Goal: Task Accomplishment & Management: Use online tool/utility

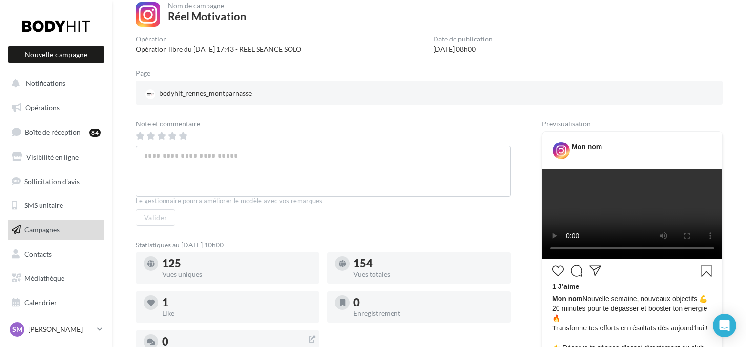
scroll to position [393, 0]
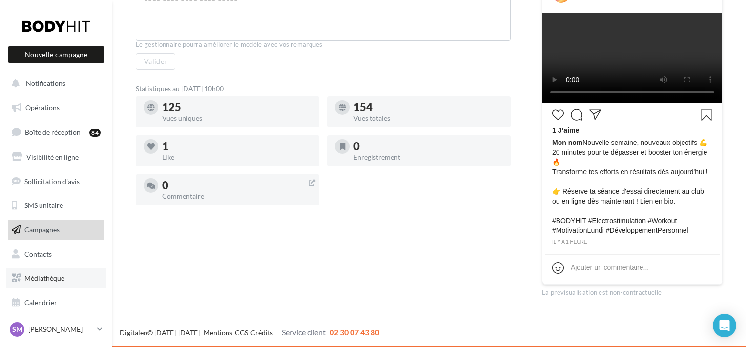
click at [58, 281] on span "Médiathèque" at bounding box center [44, 278] width 40 height 8
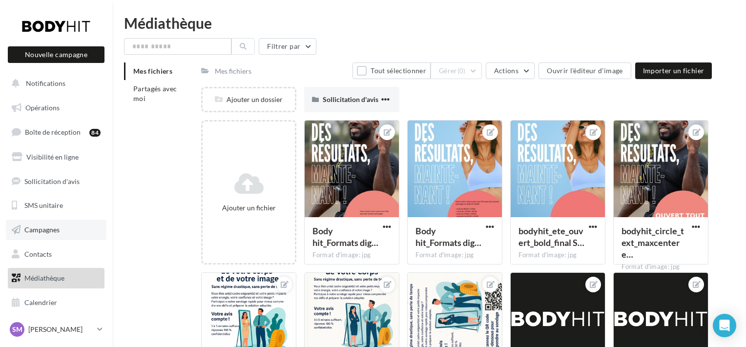
click at [54, 225] on link "Campagnes" at bounding box center [56, 230] width 101 height 21
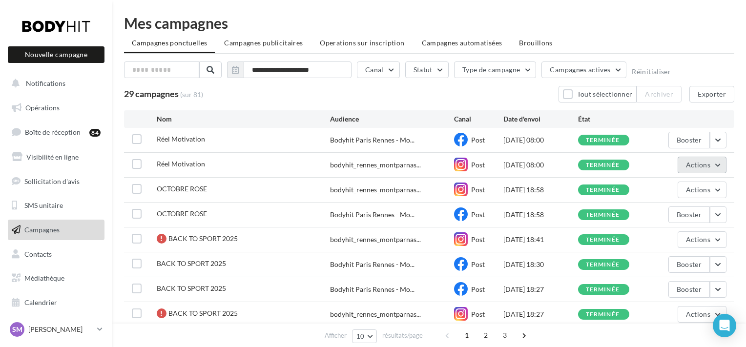
click at [723, 162] on button "Actions" at bounding box center [701, 165] width 49 height 17
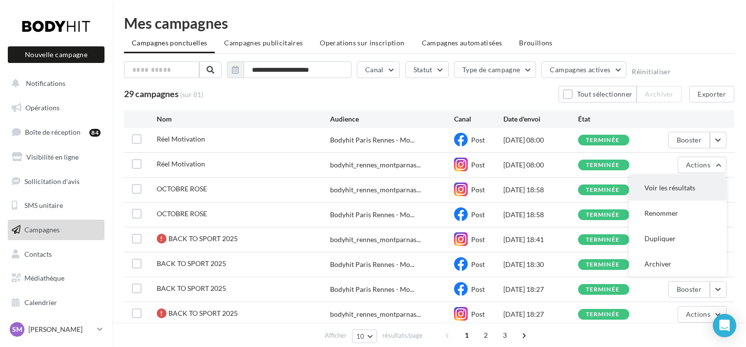
click at [685, 190] on button "Voir les résultats" at bounding box center [678, 187] width 98 height 25
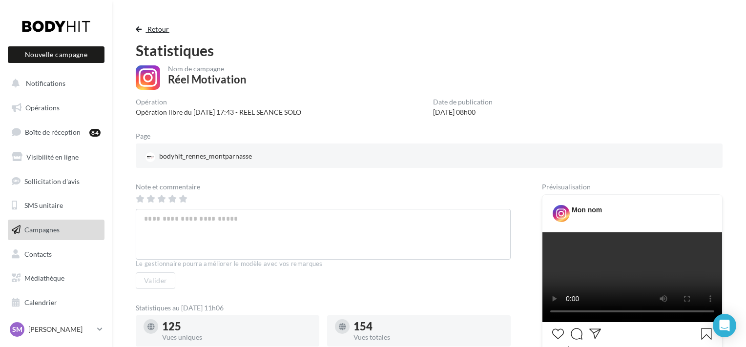
click at [160, 32] on span "Retour" at bounding box center [158, 29] width 22 height 8
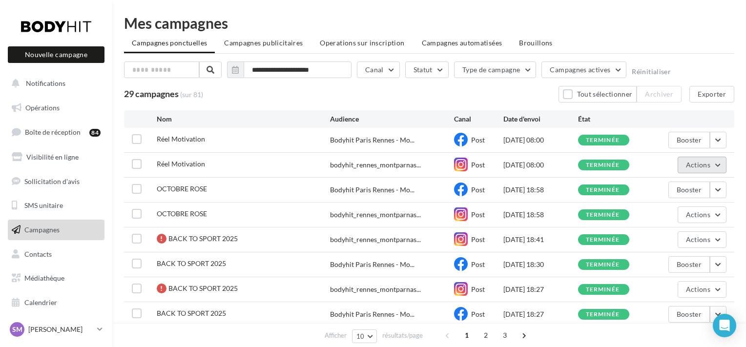
click at [719, 162] on button "Actions" at bounding box center [701, 165] width 49 height 17
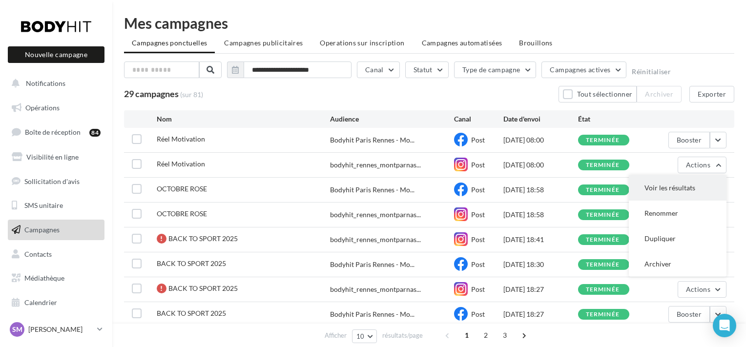
click at [689, 182] on button "Voir les résultats" at bounding box center [678, 187] width 98 height 25
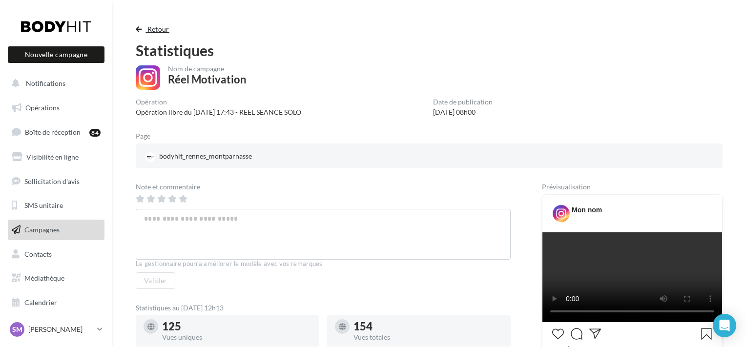
click at [144, 28] on button "Retour" at bounding box center [155, 29] width 38 height 12
